Goal: Information Seeking & Learning: Learn about a topic

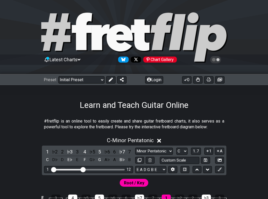
scroll to position [26, 0]
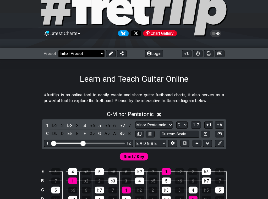
click at [75, 51] on select "Welcome to #fretflip! Initial Preset Custom Preset Minor Pentatonic Major Penta…" at bounding box center [81, 53] width 46 height 7
click at [58, 50] on select "Welcome to #fretflip! Initial Preset Custom Preset Minor Pentatonic Major Penta…" at bounding box center [81, 53] width 46 height 7
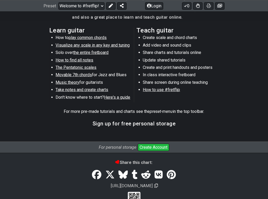
scroll to position [295, 0]
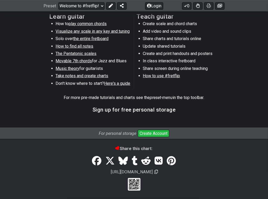
click at [70, 68] on span "Music theory" at bounding box center [68, 68] width 24 height 5
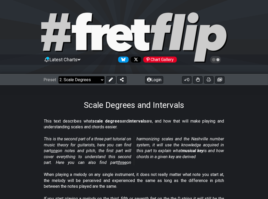
click at [83, 78] on select "Welcome to #fretflip! Initial Preset Custom Preset Minor Pentatonic Major Penta…" at bounding box center [81, 79] width 46 height 7
click at [58, 76] on select "Welcome to #fretflip! Initial Preset Custom Preset Minor Pentatonic Major Penta…" at bounding box center [81, 79] width 46 height 7
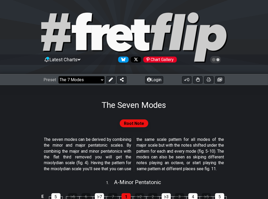
click at [86, 78] on select "Welcome to #fretflip! Initial Preset Custom Preset Minor Pentatonic Major Penta…" at bounding box center [81, 79] width 46 height 7
click at [58, 76] on select "Welcome to #fretflip! Initial Preset Custom Preset Minor Pentatonic Major Penta…" at bounding box center [81, 79] width 46 height 7
select select "/the-7-modes"
select select "C"
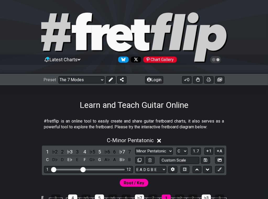
select select "/welcome"
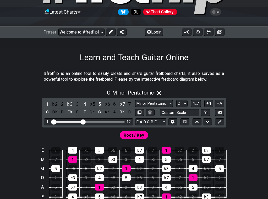
scroll to position [79, 0]
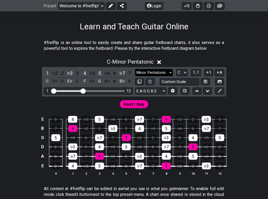
click at [151, 72] on select "Minor Pentatonic Click to edit Minor Pentatonic Major Pentatonic Minor Blues Ma…" at bounding box center [154, 72] width 38 height 7
click at [135, 69] on select "Minor Pentatonic Click to edit Minor Pentatonic Major Pentatonic Minor Blues Ma…" at bounding box center [154, 72] width 38 height 7
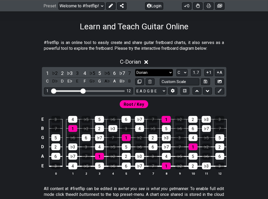
click at [155, 70] on select "Minor Pentatonic Click to edit Minor Pentatonic Major Pentatonic Minor Blues Ma…" at bounding box center [154, 72] width 38 height 7
click at [135, 69] on select "Minor Pentatonic Click to edit Minor Pentatonic Major Pentatonic Minor Blues Ma…" at bounding box center [154, 72] width 38 height 7
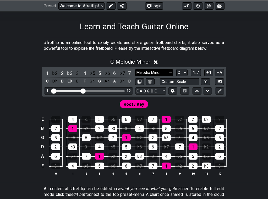
click at [154, 72] on select "Minor Pentatonic Click to edit Minor Pentatonic Major Pentatonic Minor Blues Ma…" at bounding box center [154, 72] width 38 height 7
click at [135, 69] on select "Minor Pentatonic Click to edit Minor Pentatonic Major Pentatonic Minor Blues Ma…" at bounding box center [154, 72] width 38 height 7
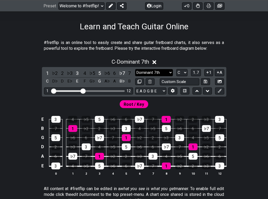
click at [156, 72] on select "Minor Pentatonic Click to edit Minor Pentatonic Major Pentatonic Minor Blues Ma…" at bounding box center [154, 72] width 38 height 7
click at [135, 69] on select "Minor Pentatonic Click to edit Minor Pentatonic Major Pentatonic Minor Blues Ma…" at bounding box center [154, 72] width 38 height 7
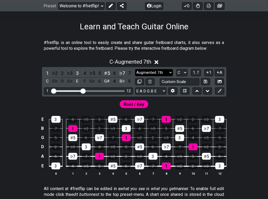
click at [153, 71] on select "Minor Pentatonic Click to edit Minor Pentatonic Major Pentatonic Minor Blues Ma…" at bounding box center [154, 72] width 38 height 7
click at [135, 69] on select "Minor Pentatonic Click to edit Minor Pentatonic Major Pentatonic Minor Blues Ma…" at bounding box center [154, 72] width 38 height 7
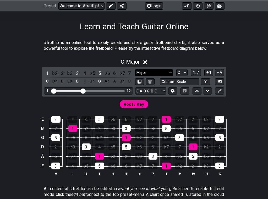
click at [153, 74] on select "Minor Pentatonic Click to edit Minor Pentatonic Major Pentatonic Minor Blues Ma…" at bounding box center [154, 72] width 38 height 7
select select "Lydian"
click at [135, 69] on select "Minor Pentatonic Click to edit Minor Pentatonic Major Pentatonic Minor Blues Ma…" at bounding box center [154, 72] width 38 height 7
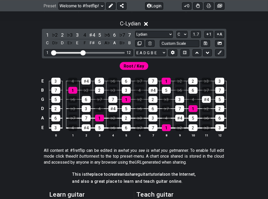
scroll to position [209, 0]
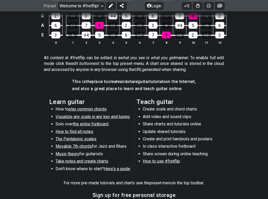
click at [88, 134] on span "How to find all notes" at bounding box center [75, 131] width 38 height 5
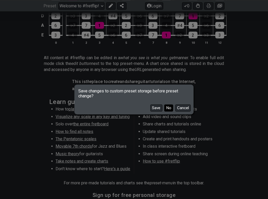
click at [169, 107] on button "No" at bounding box center [168, 107] width 9 height 7
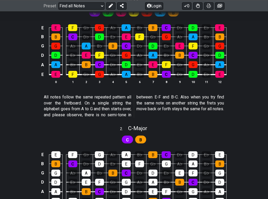
scroll to position [52, 0]
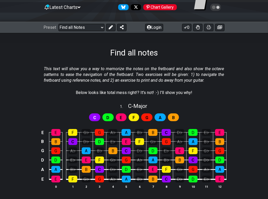
click at [105, 117] on div "D" at bounding box center [107, 117] width 11 height 8
click at [97, 118] on div "C" at bounding box center [94, 117] width 11 height 8
click at [146, 119] on span "G" at bounding box center [146, 118] width 3 height 8
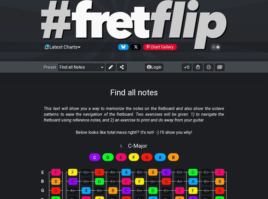
scroll to position [0, 0]
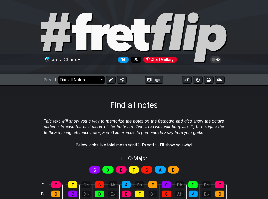
click at [71, 79] on select "Welcome to #fretflip! Initial Preset Custom Preset Minor Pentatonic Major Penta…" at bounding box center [81, 79] width 46 height 7
click at [58, 76] on select "Welcome to #fretflip! Initial Preset Custom Preset Minor Pentatonic Major Penta…" at bounding box center [81, 79] width 46 height 7
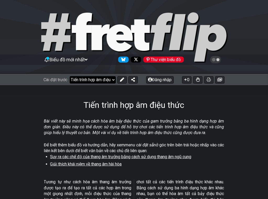
click at [91, 79] on select "Chào mừng đến với #fretflip! Cài đặt trước ban đầu Cài đặt trước tùy chỉnh Ngũ …" at bounding box center [93, 79] width 46 height 7
click at [70, 76] on select "Chào mừng đến với #fretflip! Cài đặt trước ban đầu Cài đặt trước tùy chỉnh Ngũ …" at bounding box center [93, 79] width 46 height 7
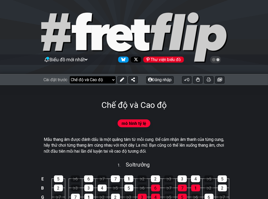
click at [93, 77] on select "Chào mừng đến với #fretflip! Cài đặt trước ban đầu Cài đặt trước tùy chỉnh Ngũ …" at bounding box center [93, 79] width 46 height 7
click at [70, 76] on select "Chào mừng đến với #fretflip! Cài đặt trước ban đầu Cài đặt trước tùy chỉnh Ngũ …" at bounding box center [93, 79] width 46 height 7
select select "/welcome"
select select "C"
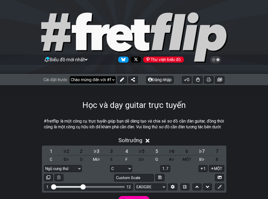
click at [103, 79] on select "Chào mừng đến với #fretflip! Cài đặt trước ban đầu Cài đặt trước tùy chỉnh Ngũ …" at bounding box center [93, 79] width 46 height 7
click at [70, 76] on select "Chào mừng đến với #fretflip! Cài đặt trước ban đầu Cài đặt trước tùy chỉnh Ngũ …" at bounding box center [93, 79] width 46 height 7
click at [90, 77] on select "Chào mừng đến với #fretflip! Cài đặt trước ban đầu Cài đặt trước tùy chỉnh Ngũ …" at bounding box center [93, 79] width 46 height 7
click at [70, 76] on select "Chào mừng đến với #fretflip! Cài đặt trước ban đầu Cài đặt trước tùy chỉnh Ngũ …" at bounding box center [93, 79] width 46 height 7
select select "/user-defined"
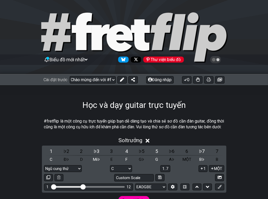
select select "A"
select select "Testing 1, 3 and 4"
select select "C"
select select "A"
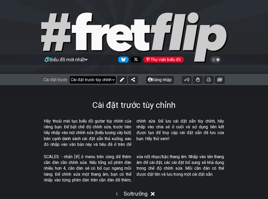
click at [97, 79] on select "Chào mừng đến với #fretflip! Cài đặt trước ban đầu Cài đặt trước tùy chỉnh Ngũ …" at bounding box center [93, 79] width 46 height 7
click at [70, 76] on select "Chào mừng đến với #fretflip! Cài đặt trước ban đầu Cài đặt trước tùy chỉnh Ngũ …" at bounding box center [93, 79] width 46 height 7
select select "/minor-pentatonic"
select select "C"
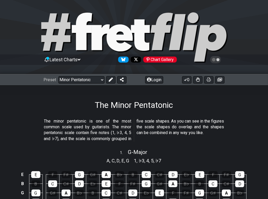
click at [173, 118] on p "The minor pentatonic is one of the most common scale used by guitarists. The mi…" at bounding box center [134, 130] width 180 height 24
click at [67, 74] on div "Latest Charts Chart Gallery" at bounding box center [134, 64] width 268 height 19
click at [70, 78] on select "Welcome to #fretflip! Initial Preset Custom Preset Minor Pentatonic Major Penta…" at bounding box center [81, 79] width 46 height 7
click at [58, 76] on select "Welcome to #fretflip! Initial Preset Custom Preset Minor Pentatonic Major Penta…" at bounding box center [81, 79] width 46 height 7
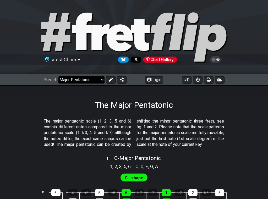
click at [77, 80] on select "Welcome to #fretflip! Initial Preset Custom Preset Minor Pentatonic Major Penta…" at bounding box center [81, 79] width 46 height 7
click at [58, 76] on select "Welcome to #fretflip! Initial Preset Custom Preset Minor Pentatonic Major Penta…" at bounding box center [81, 79] width 46 height 7
select select "/the-caged-system"
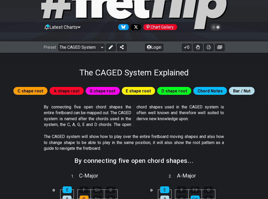
scroll to position [26, 0]
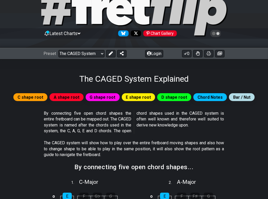
click at [112, 98] on span "G shape root" at bounding box center [103, 97] width 26 height 8
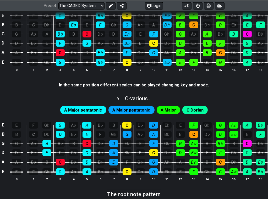
scroll to position [654, 0]
